Goal: Register for event/course

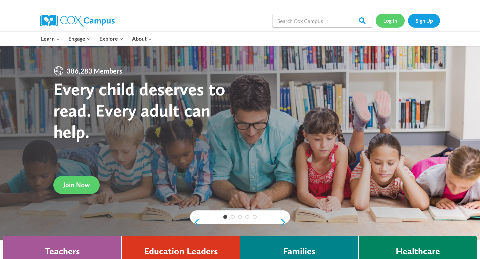
click at [390, 23] on link "Log In" at bounding box center [390, 21] width 29 height 14
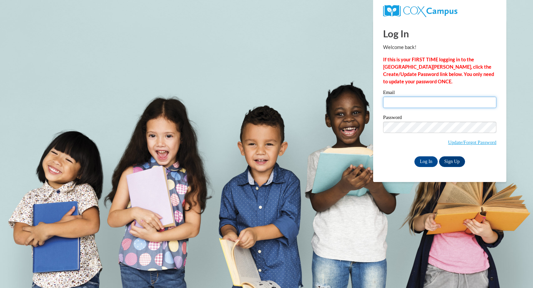
click at [411, 105] on input "Email" at bounding box center [439, 102] width 113 height 11
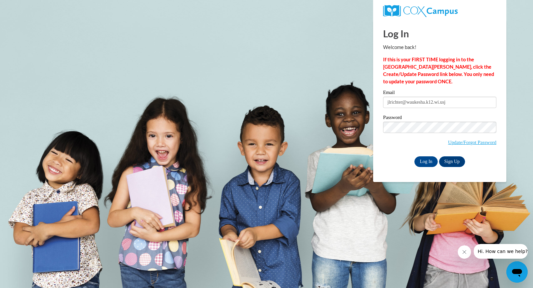
type input "jlrichter@waukesha.k12.wi.us"
click at [300, 160] on body "Log In Welcome back! If this is your FIRST TIME logging in to the NEW Cox Campu…" at bounding box center [266, 144] width 533 height 288
click at [423, 162] on input "Log In" at bounding box center [426, 161] width 23 height 11
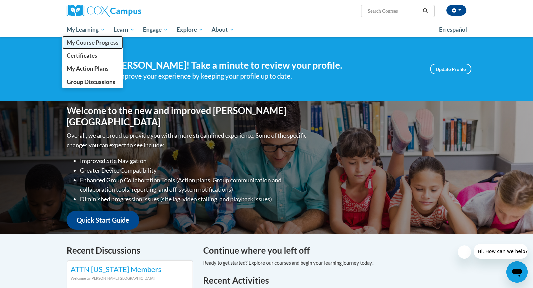
click at [100, 42] on span "My Course Progress" at bounding box center [93, 42] width 52 height 7
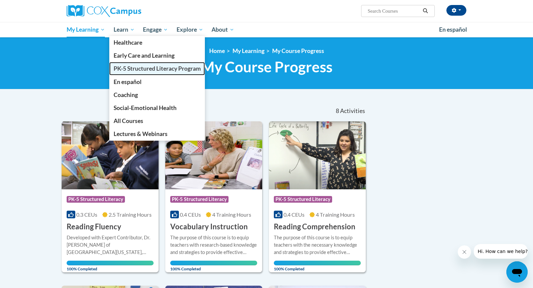
click at [132, 69] on span "PK-5 Structured Literacy Program" at bounding box center [157, 68] width 87 height 7
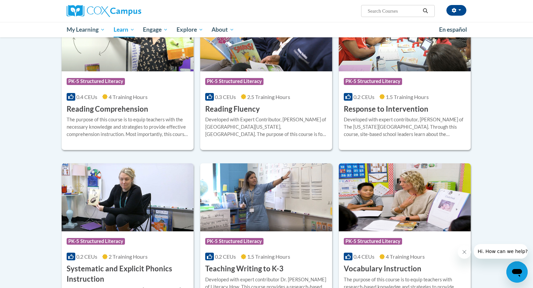
scroll to position [568, 0]
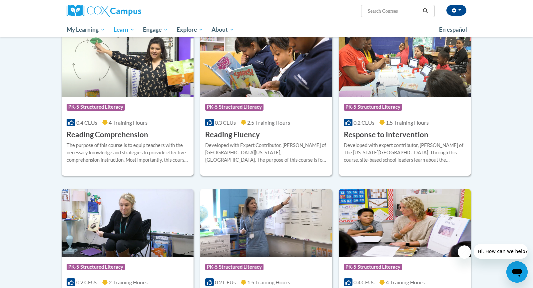
click at [437, 133] on div "Course Category: PK-5 Structured Literacy 0.2 CEUs 1.5 Training Hours COURSE Re…" at bounding box center [405, 118] width 132 height 43
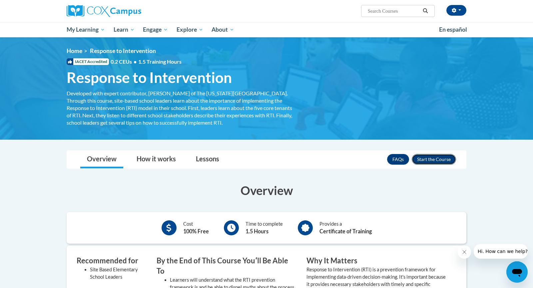
click at [434, 163] on button "Enroll" at bounding box center [434, 159] width 44 height 11
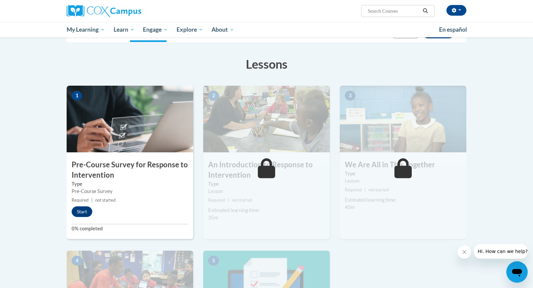
scroll to position [89, 0]
click at [82, 210] on button "Start" at bounding box center [82, 211] width 21 height 11
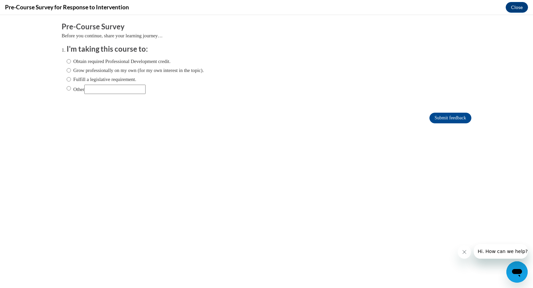
scroll to position [0, 0]
click at [70, 80] on input "Fulfill a legislative requirement." at bounding box center [69, 79] width 4 height 7
radio input "true"
click at [383, 75] on div "Obtain required Professional Development credit. Grow professionally on my own …" at bounding box center [267, 76] width 400 height 45
click at [436, 122] on input "Submit feedback" at bounding box center [451, 118] width 42 height 11
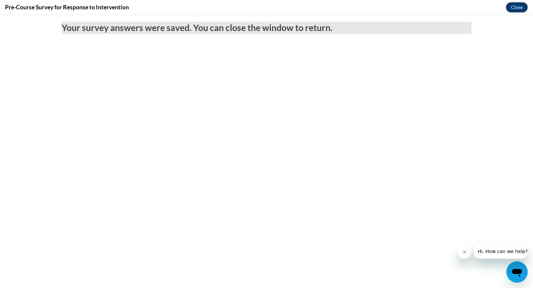
click at [516, 8] on button "Close" at bounding box center [517, 7] width 22 height 11
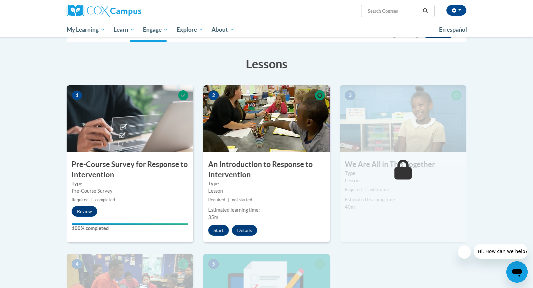
click at [343, 64] on h3 "Lessons" at bounding box center [267, 63] width 400 height 17
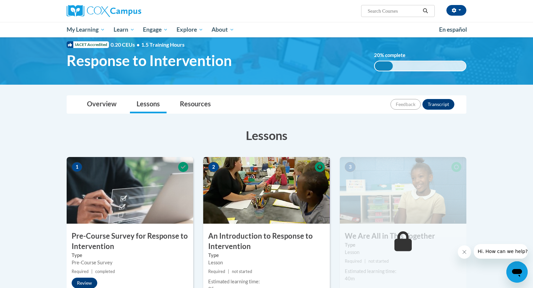
scroll to position [4, 0]
